Goal: Transaction & Acquisition: Purchase product/service

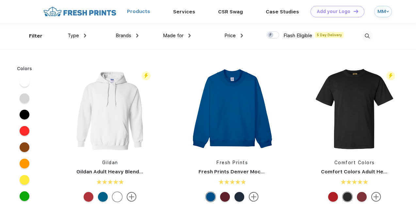
click at [141, 12] on link "Products" at bounding box center [138, 11] width 23 height 6
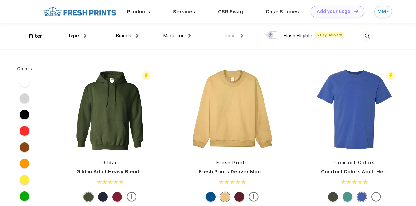
click at [83, 38] on div "Type" at bounding box center [77, 36] width 19 height 8
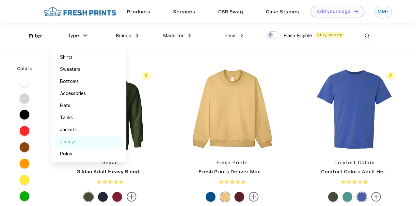
click at [78, 144] on div "Jerseys" at bounding box center [89, 142] width 72 height 12
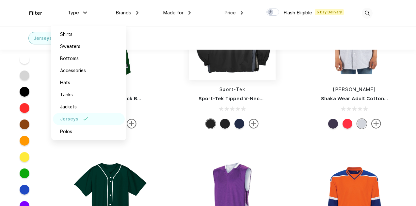
scroll to position [53, 0]
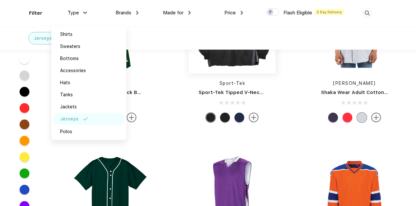
click at [233, 63] on img at bounding box center [232, 30] width 87 height 87
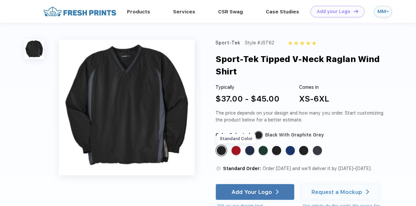
click at [237, 149] on div "Standard Color" at bounding box center [235, 150] width 9 height 9
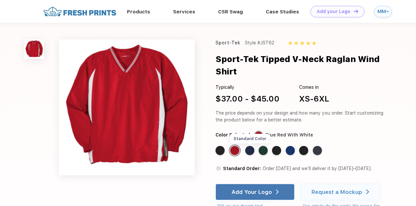
click at [250, 153] on div "Standard Color" at bounding box center [249, 150] width 9 height 9
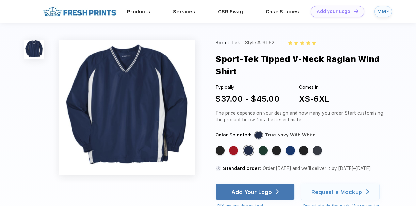
click at [292, 156] on div "Standard Color Standard Color Standard Color Standard Color Standard Color Stan…" at bounding box center [295, 152] width 161 height 16
click at [290, 151] on div "Standard Color" at bounding box center [289, 150] width 9 height 9
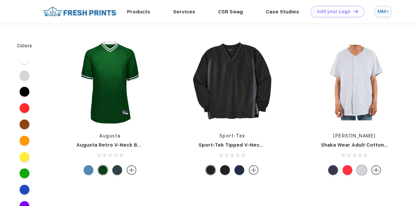
scroll to position [53, 0]
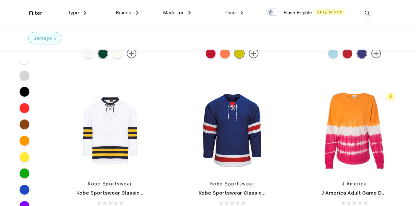
scroll to position [464, 0]
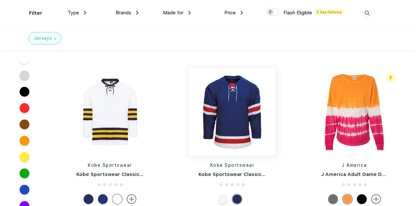
click at [213, 133] on img at bounding box center [232, 111] width 87 height 87
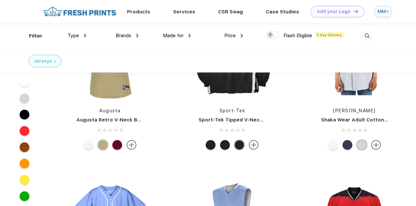
scroll to position [0, 0]
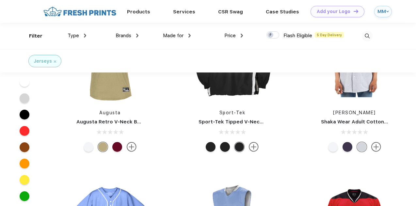
click at [81, 38] on div "Type" at bounding box center [77, 36] width 19 height 8
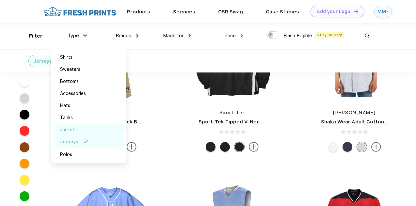
click at [84, 132] on div "Jackets" at bounding box center [89, 130] width 72 height 12
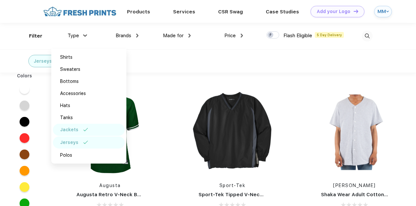
click at [85, 144] on div "Jerseys" at bounding box center [89, 142] width 72 height 12
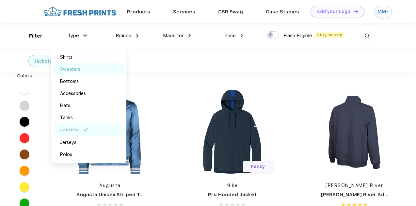
click at [88, 68] on img at bounding box center [87, 69] width 5 height 3
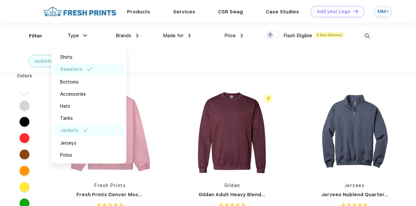
click at [184, 66] on div "Jackets Sweaters" at bounding box center [208, 60] width 416 height 23
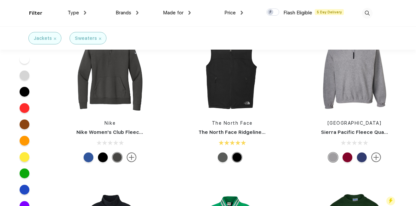
scroll to position [999, 0]
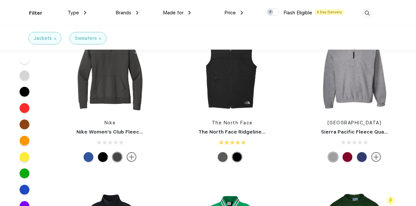
click at [351, 156] on div at bounding box center [347, 157] width 10 height 10
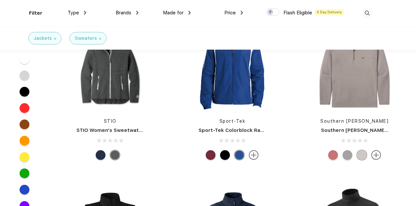
scroll to position [6752, 0]
click at [249, 96] on img at bounding box center [232, 67] width 87 height 87
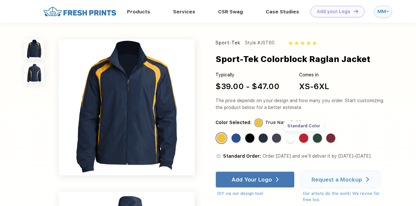
click at [306, 138] on div "Standard Color" at bounding box center [303, 137] width 9 height 9
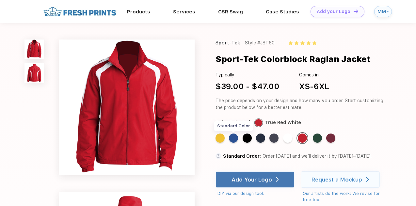
click at [230, 139] on div "Standard Color" at bounding box center [233, 137] width 9 height 9
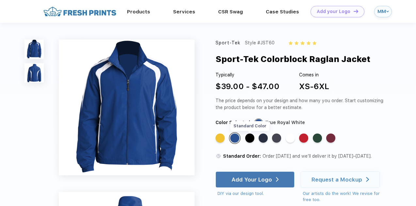
click at [252, 138] on div "Standard Color" at bounding box center [249, 137] width 9 height 9
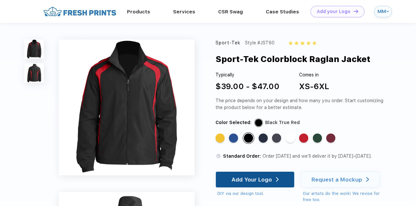
click at [260, 181] on div "Add Your Logo" at bounding box center [251, 179] width 40 height 7
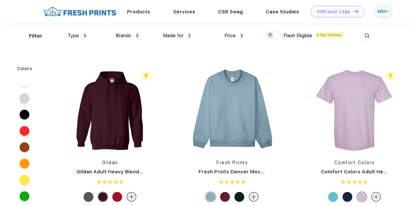
scroll to position [0, 0]
click at [77, 34] on span "Type" at bounding box center [73, 35] width 11 height 6
click at [85, 35] on img at bounding box center [85, 35] width 2 height 4
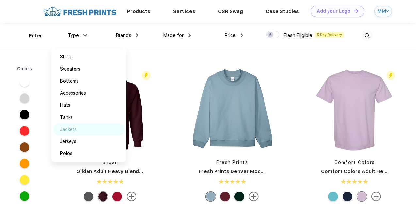
click at [75, 126] on div "Jackets" at bounding box center [68, 129] width 17 height 7
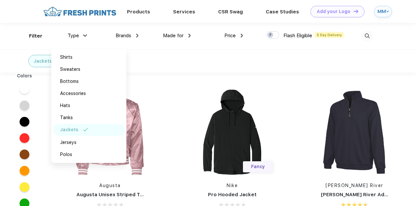
click at [211, 63] on div "Jackets" at bounding box center [208, 60] width 416 height 23
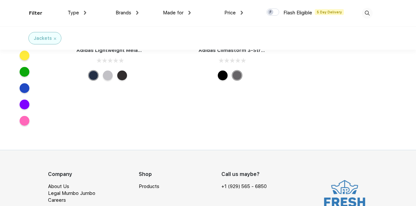
scroll to position [7550, 0]
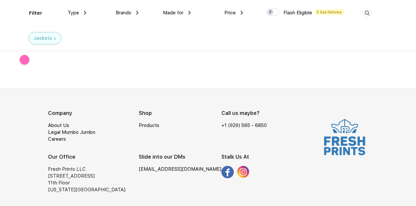
click at [68, 163] on div "Our Office Fresh Prints LLC 142 W 57th St, 11th Floor New York, NY 10019" at bounding box center [93, 159] width 91 height 12
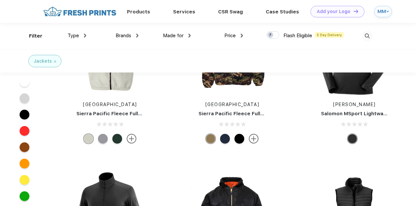
scroll to position [3082, 0]
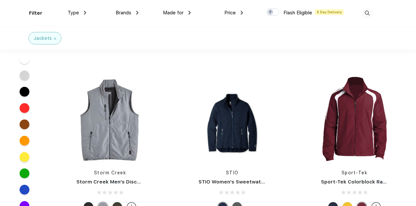
scroll to position [2931, 0]
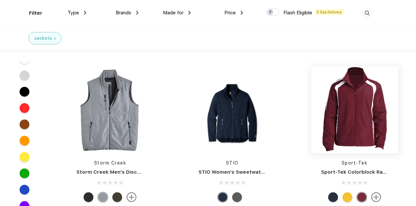
click at [353, 107] on img at bounding box center [354, 109] width 87 height 87
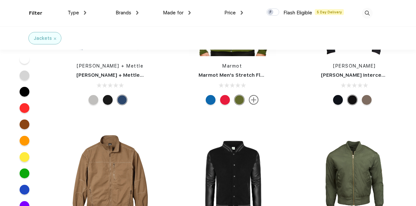
scroll to position [4673, 0]
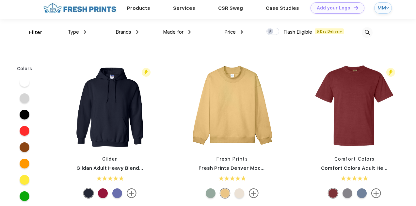
scroll to position [5, 0]
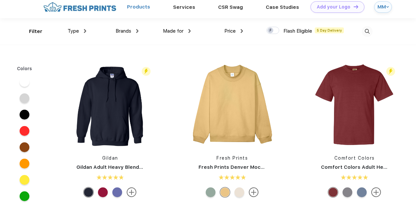
click at [145, 8] on link "Products" at bounding box center [138, 7] width 23 height 6
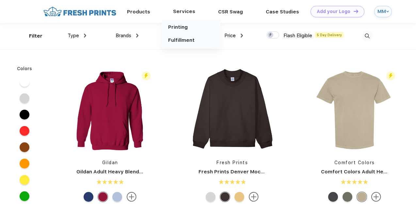
scroll to position [0, 0]
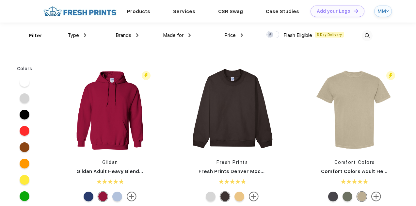
click at [96, 11] on img at bounding box center [79, 11] width 77 height 11
